Goal: Find contact information: Find contact information

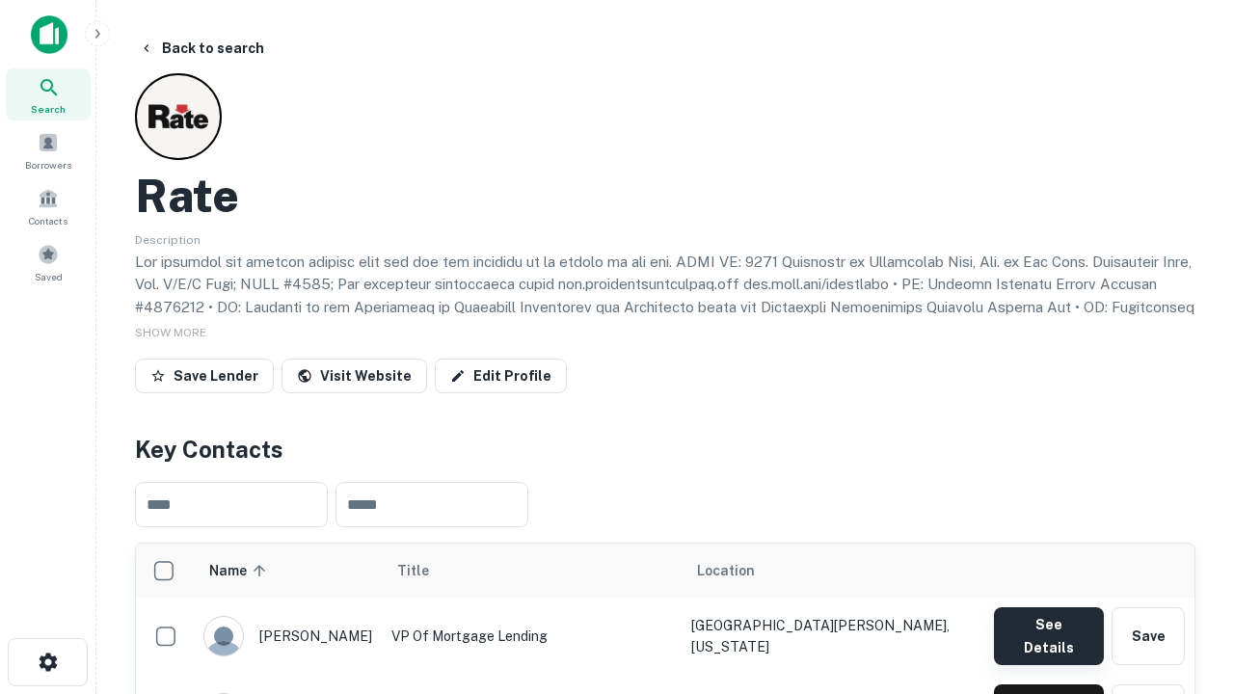
click at [1048, 627] on button "See Details" at bounding box center [1049, 637] width 110 height 58
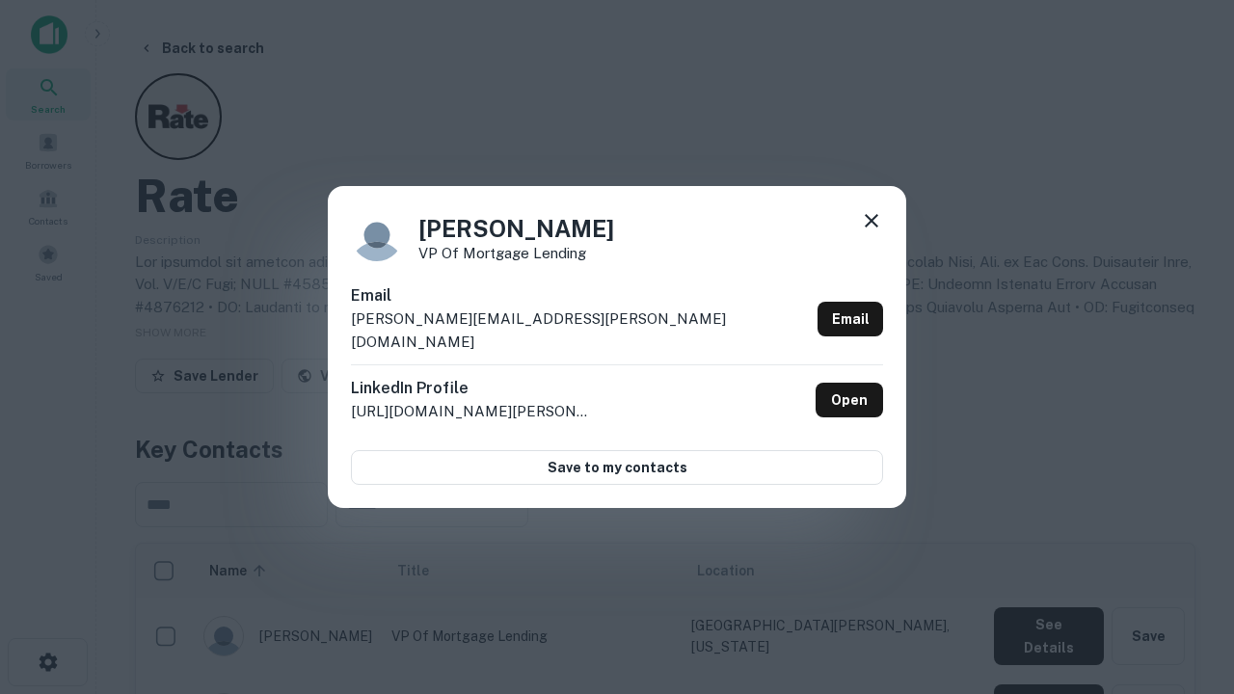
click at [872, 232] on icon at bounding box center [871, 220] width 23 height 23
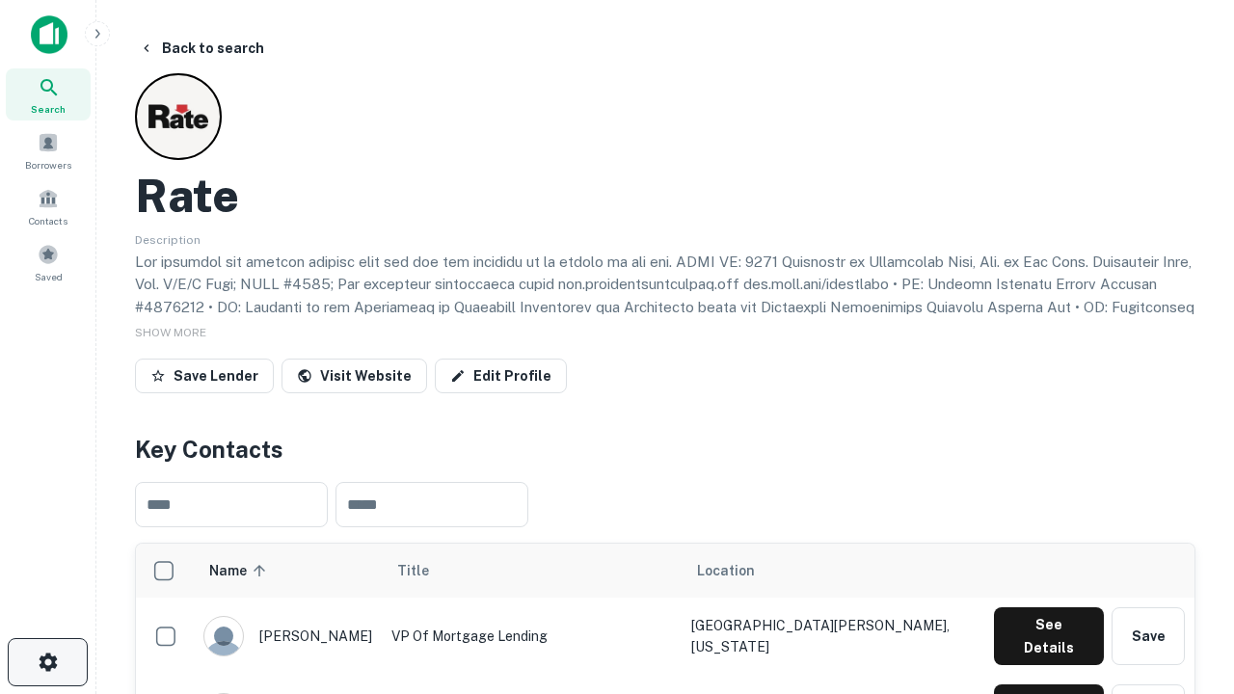
click at [47, 663] on icon "button" at bounding box center [48, 662] width 23 height 23
